Goal: Task Accomplishment & Management: Manage account settings

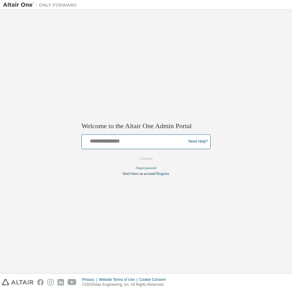
click at [109, 139] on input "text" at bounding box center [134, 140] width 101 height 9
type input "**********"
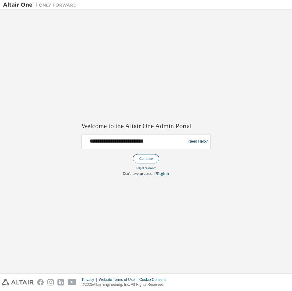
click at [139, 157] on button "Continue" at bounding box center [146, 158] width 26 height 9
